Goal: Find specific page/section: Find specific page/section

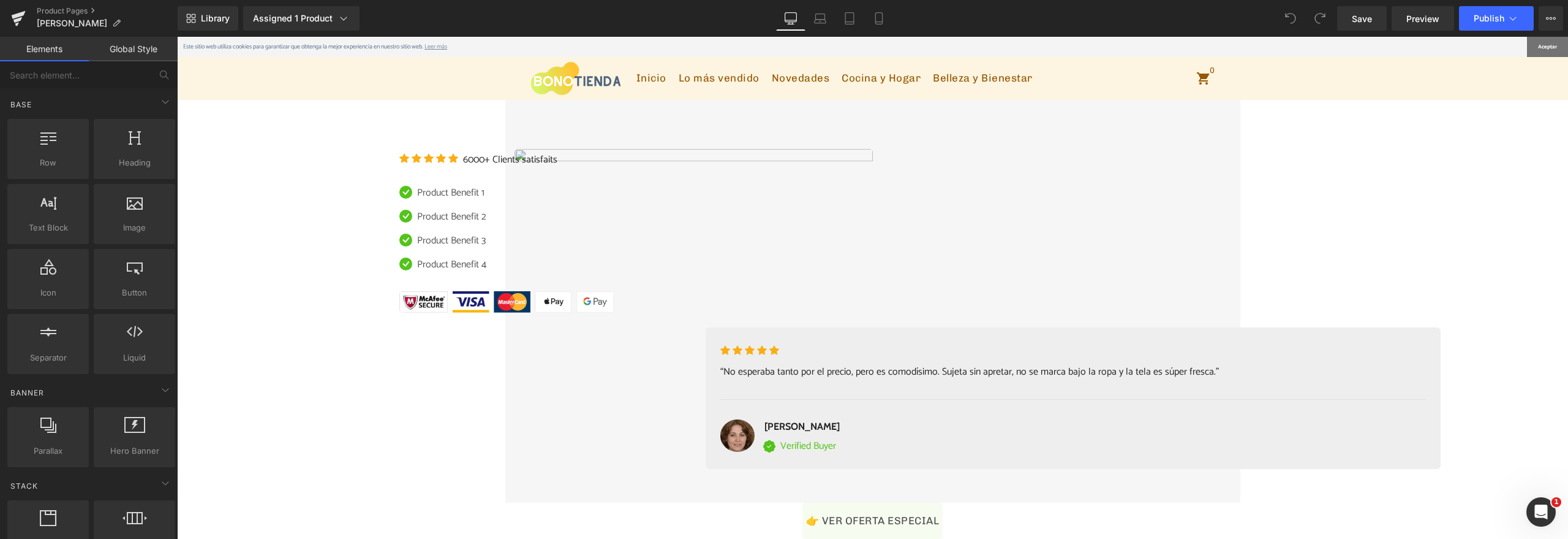
click at [895, 25] on div "Library Assigned 1 Product Product Preview Sujetador Transpirable Sin Costuras …" at bounding box center [873, 18] width 1390 height 25
click at [892, 23] on link "Mobile" at bounding box center [878, 18] width 30 height 25
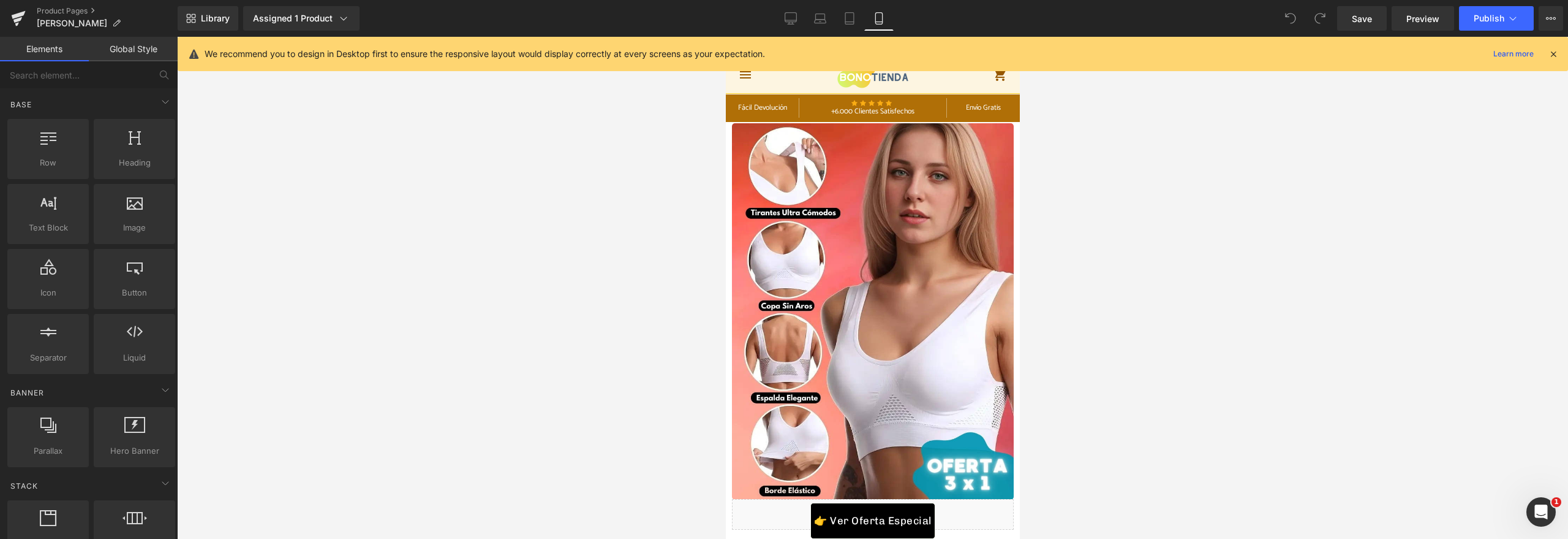
click at [453, 170] on div at bounding box center [873, 288] width 1391 height 502
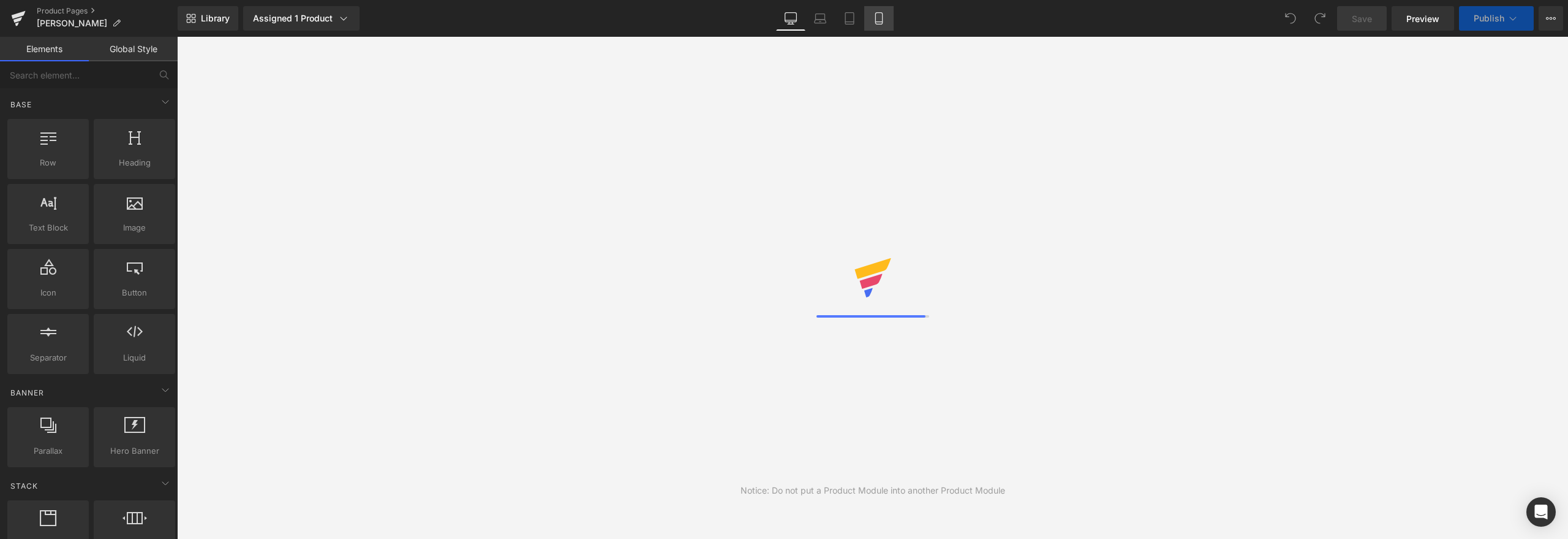
click at [879, 19] on icon at bounding box center [878, 18] width 12 height 12
